Goal: Information Seeking & Learning: Learn about a topic

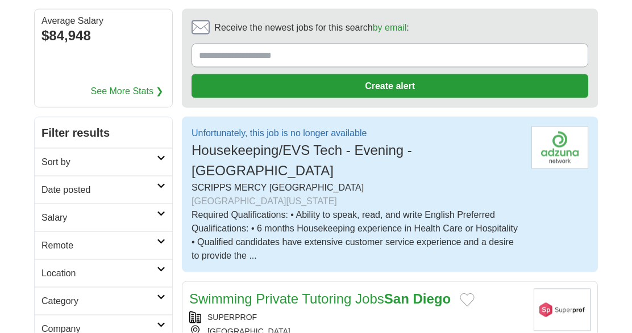
scroll to position [117, 0]
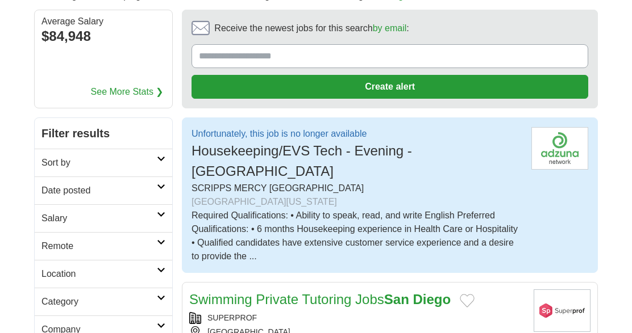
click at [393, 195] on div "[GEOGRAPHIC_DATA][US_STATE]" at bounding box center [356, 202] width 331 height 14
click at [562, 154] on img at bounding box center [559, 148] width 57 height 43
click at [296, 139] on p "Unfortunately, this job is no longer available" at bounding box center [356, 134] width 331 height 14
click at [333, 209] on div "Required Qualifications: • Ability to speak, read, and write English Preferred …" at bounding box center [356, 236] width 331 height 55
click at [346, 226] on div "Required Qualifications: • Ability to speak, read, and write English Preferred …" at bounding box center [356, 236] width 331 height 55
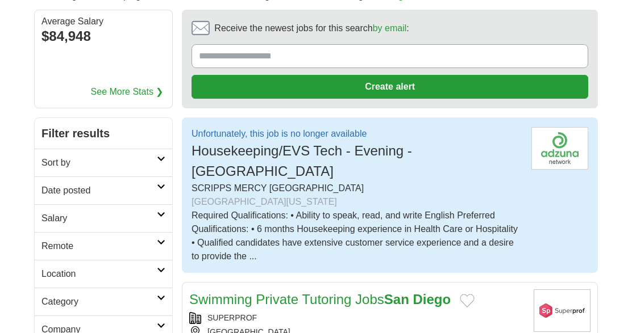
click at [349, 220] on div "Required Qualifications: • Ability to speak, read, and write English Preferred …" at bounding box center [356, 236] width 331 height 55
click at [368, 209] on div "Required Qualifications: • Ability to speak, read, and write English Preferred …" at bounding box center [356, 236] width 331 height 55
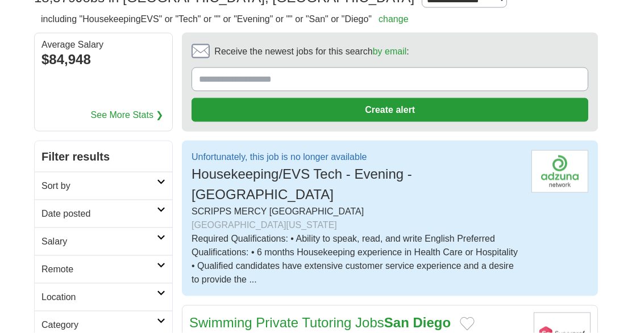
scroll to position [91, 0]
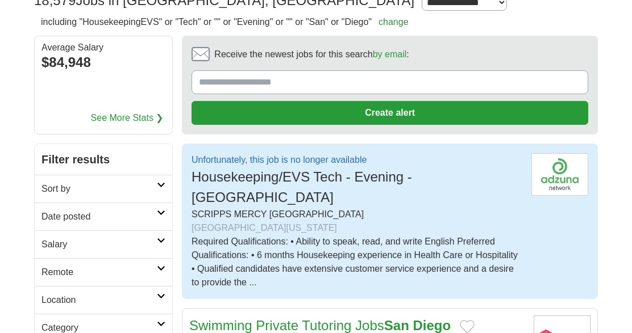
click at [338, 181] on span "Housekeeping/EVS Tech - Evening - [GEOGRAPHIC_DATA]" at bounding box center [301, 187] width 220 height 36
click at [347, 179] on span "Housekeeping/EVS Tech - Evening - [GEOGRAPHIC_DATA]" at bounding box center [301, 187] width 220 height 36
click at [346, 185] on span "Housekeeping/EVS Tech - Evening - [GEOGRAPHIC_DATA]" at bounding box center [301, 187] width 220 height 36
click at [291, 235] on div "Required Qualifications: • Ability to speak, read, and write English Preferred …" at bounding box center [356, 262] width 331 height 55
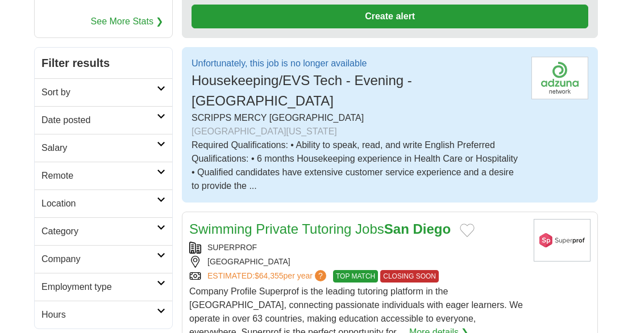
scroll to position [169, 0]
